Goal: Information Seeking & Learning: Find specific fact

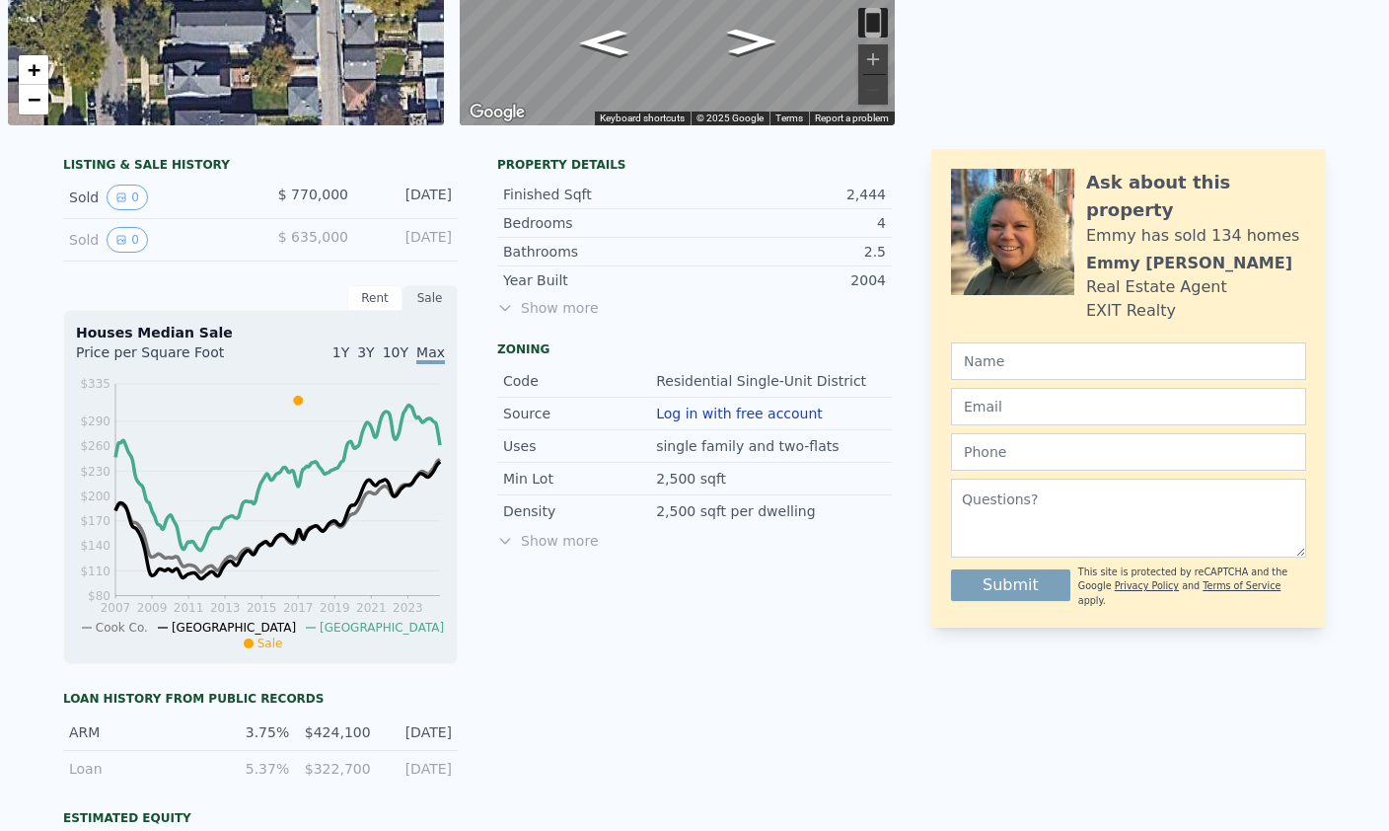
scroll to position [372, 0]
click at [131, 201] on button "0" at bounding box center [127, 197] width 41 height 26
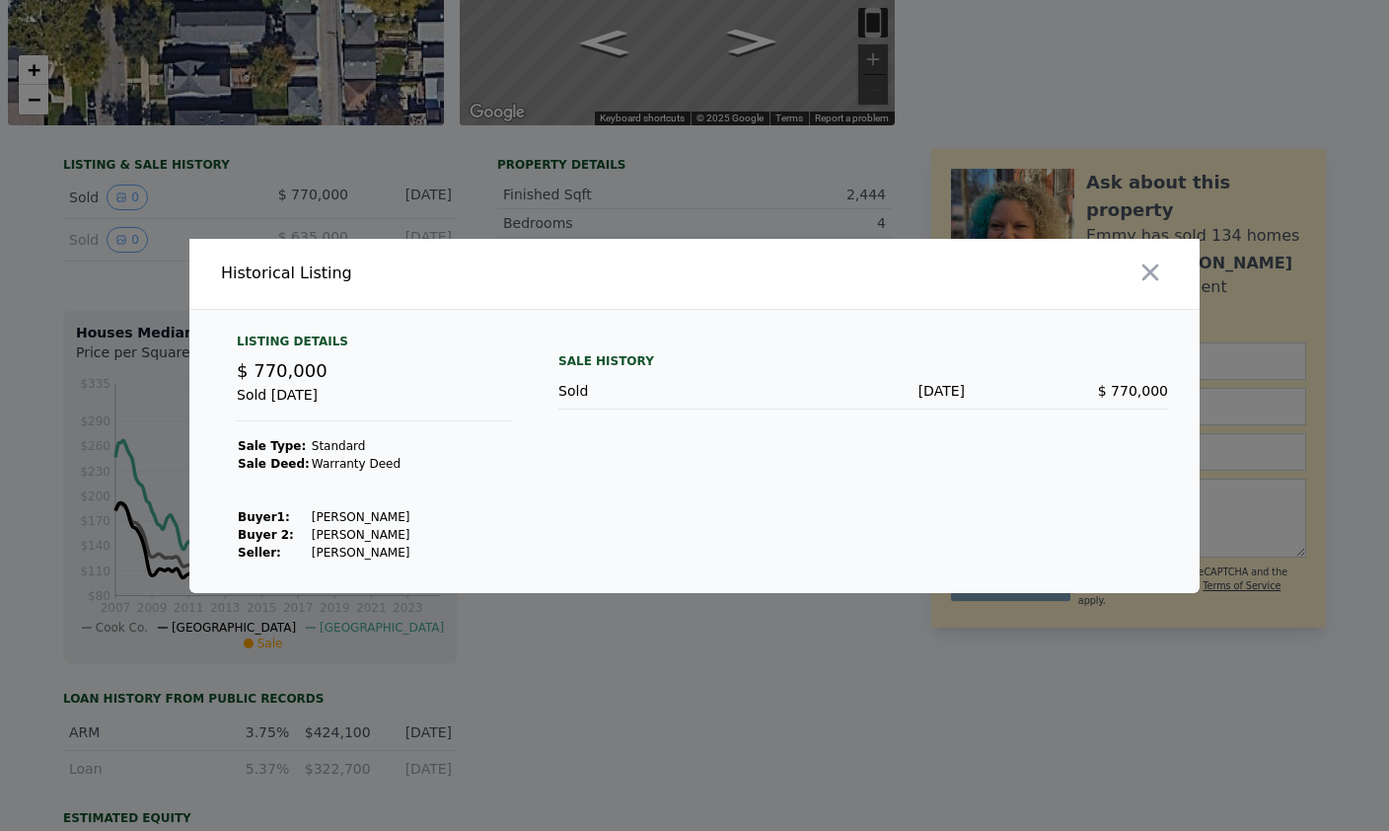
click at [304, 421] on div "Sold [DATE]" at bounding box center [374, 403] width 274 height 36
click at [356, 490] on td at bounding box center [361, 481] width 101 height 18
click at [600, 658] on div at bounding box center [694, 415] width 1389 height 831
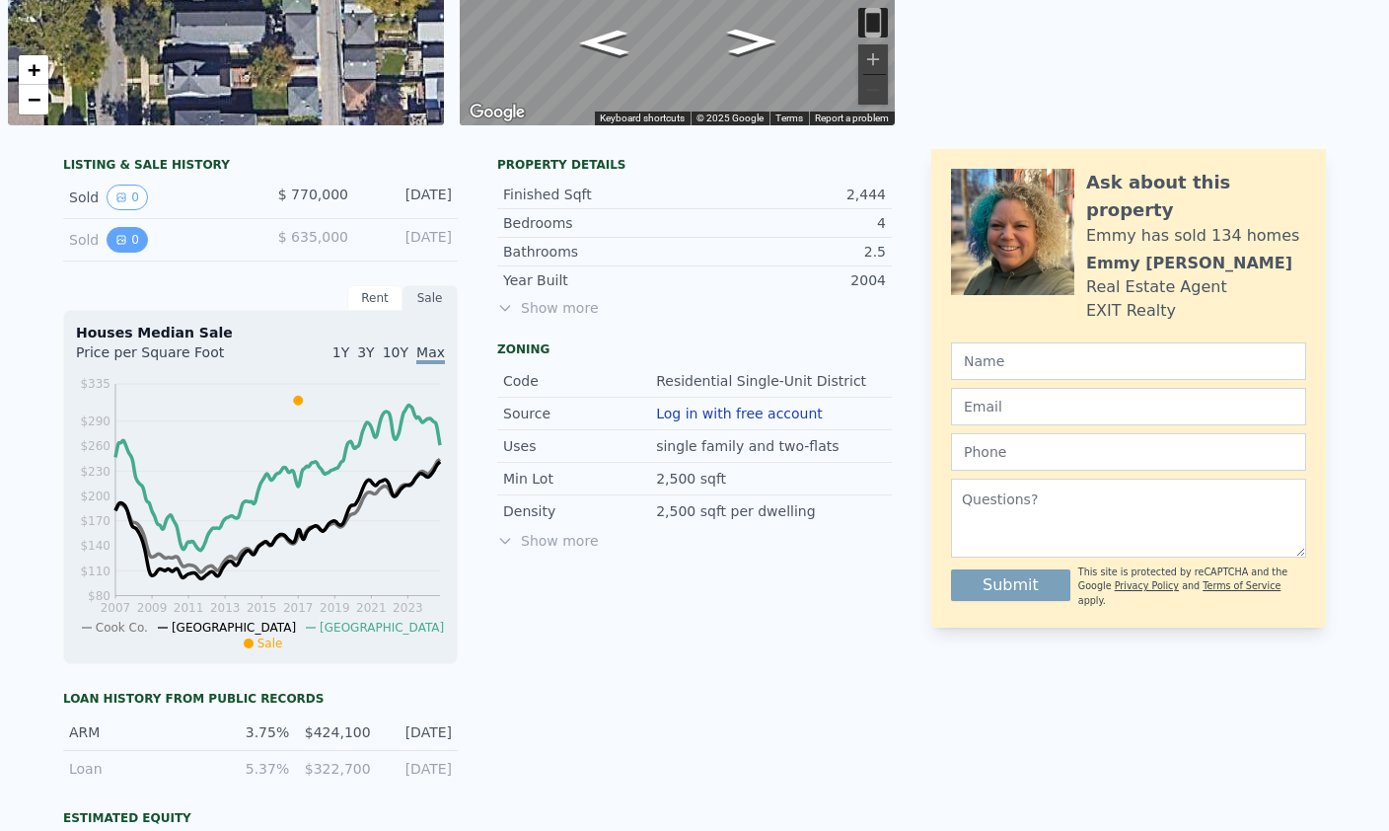
click at [127, 241] on button "0" at bounding box center [127, 240] width 41 height 26
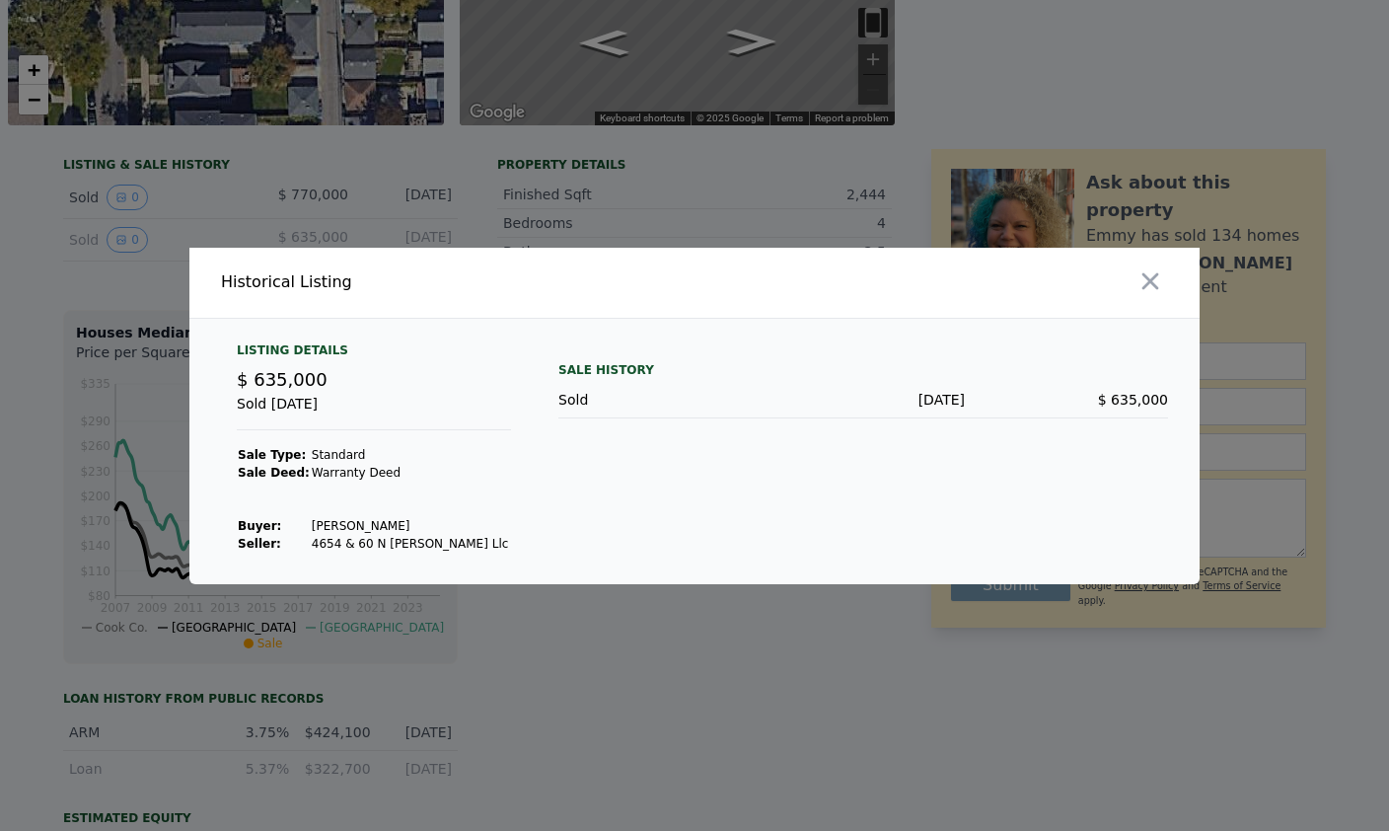
click at [112, 253] on div at bounding box center [694, 415] width 1389 height 831
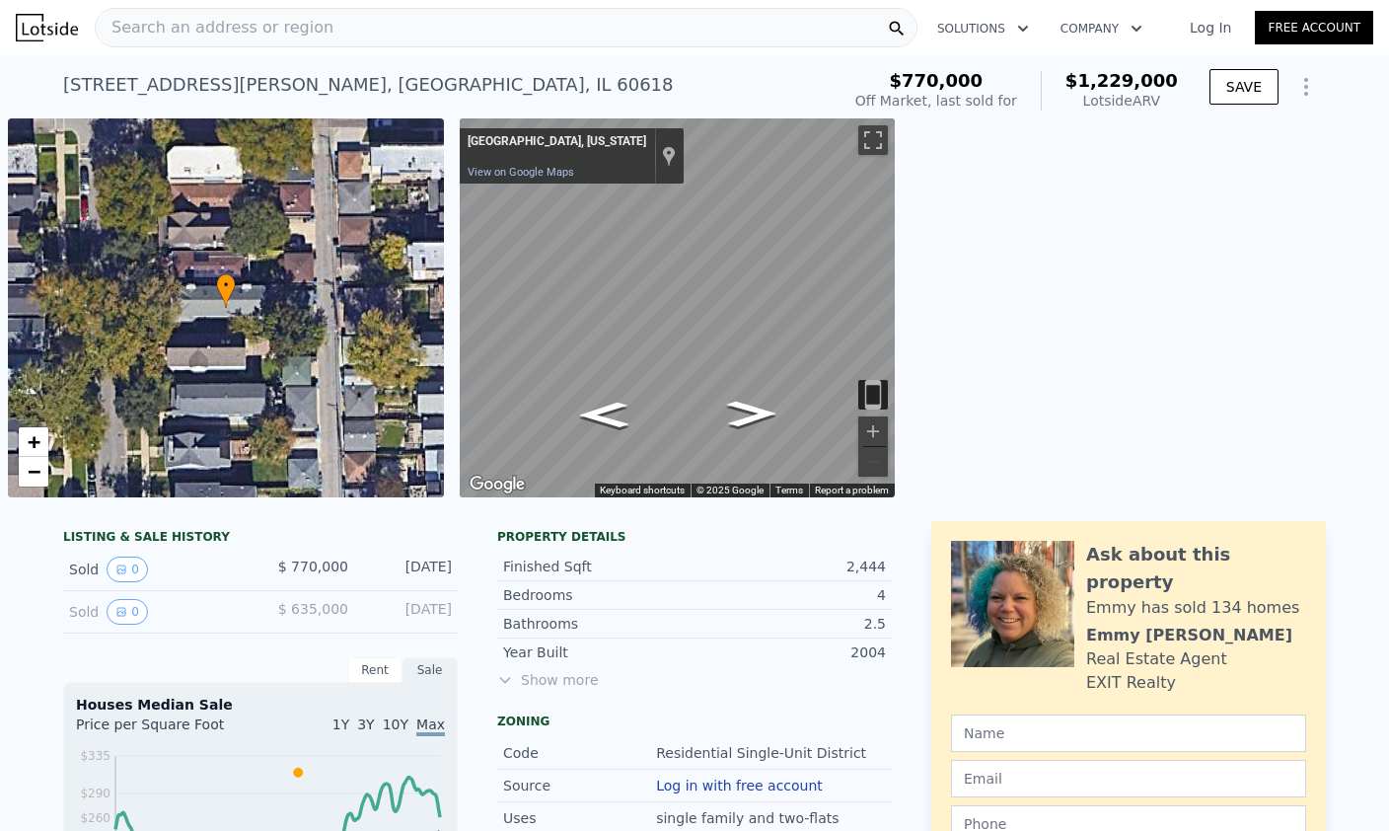
scroll to position [0, 0]
click at [1128, 85] on span "$1,229,000" at bounding box center [1121, 80] width 112 height 21
click at [1131, 102] on div "Lotside ARV" at bounding box center [1121, 101] width 112 height 20
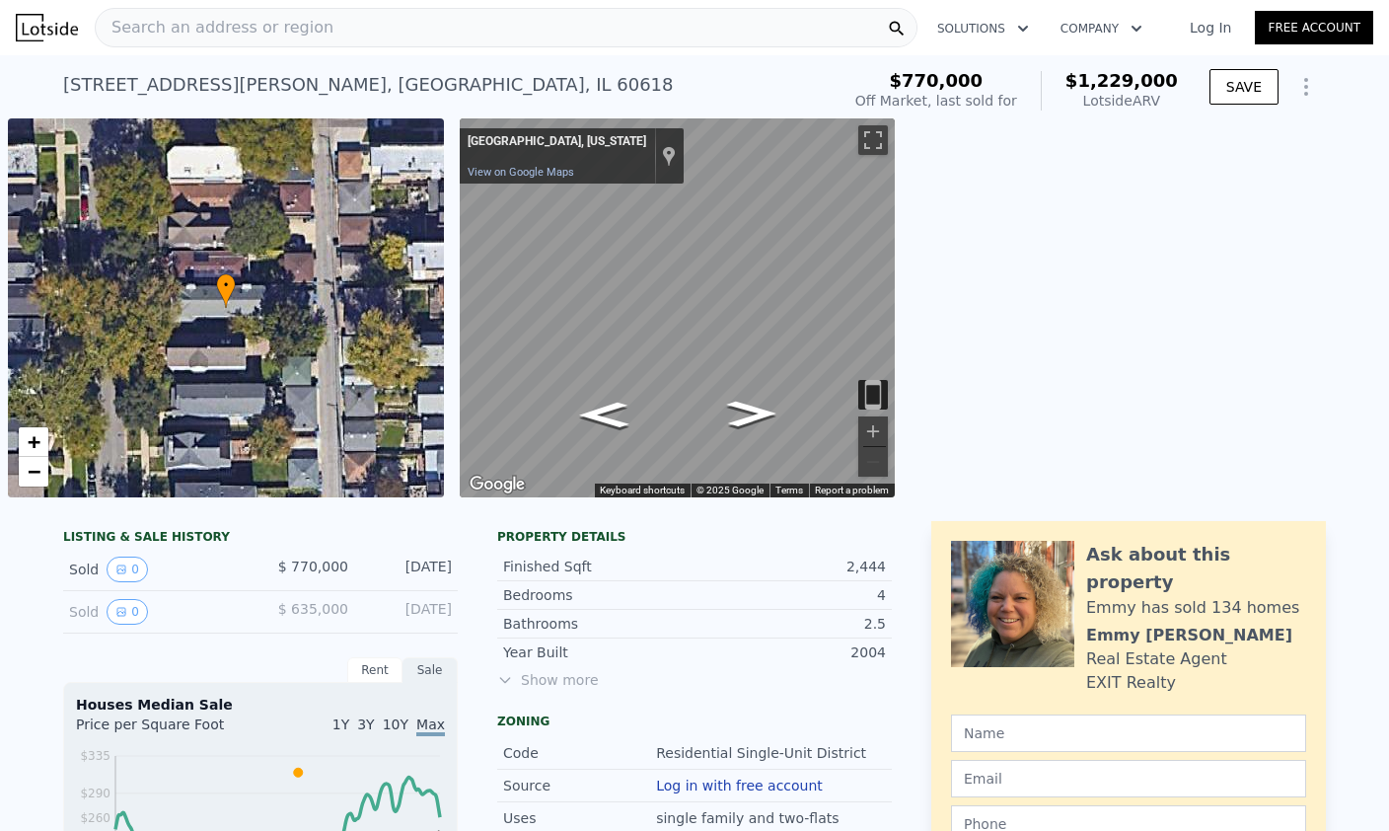
click at [1155, 101] on div "Lotside ARV" at bounding box center [1121, 101] width 112 height 20
drag, startPoint x: 1155, startPoint y: 101, endPoint x: 1155, endPoint y: 134, distance: 33.5
click at [1155, 101] on div "Lotside ARV" at bounding box center [1121, 101] width 112 height 20
click at [1147, 207] on div "← Move left → Move right ↑ Move up ↓ Move down + Zoom in - Zoom out [GEOGRAPHIC…" at bounding box center [920, 307] width 921 height 379
